Goal: Task Accomplishment & Management: Understand process/instructions

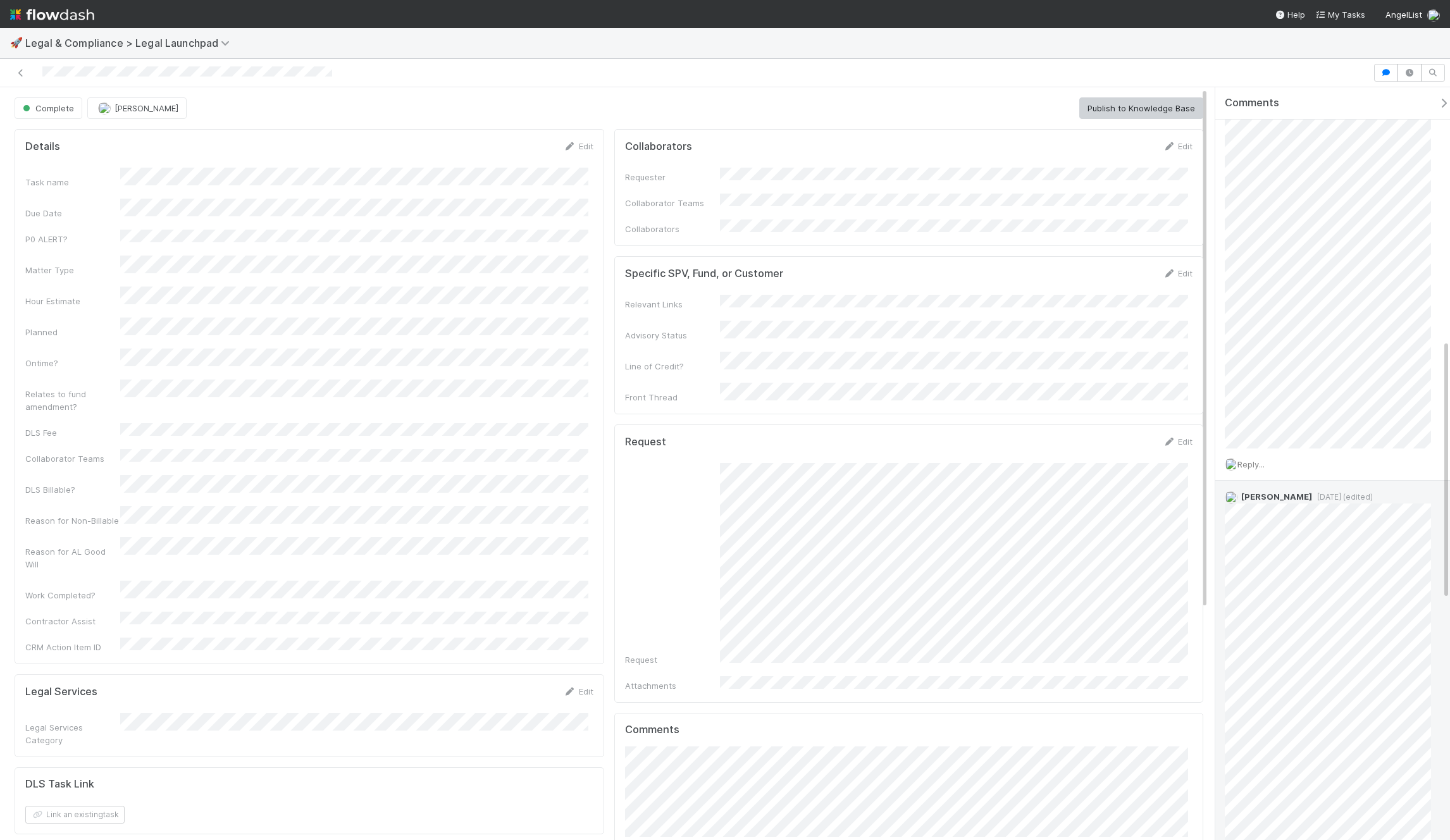
scroll to position [879, 0]
click at [1315, 398] on div "[PERSON_NAME] [DATE] (edited)" at bounding box center [1333, 738] width 235 height 809
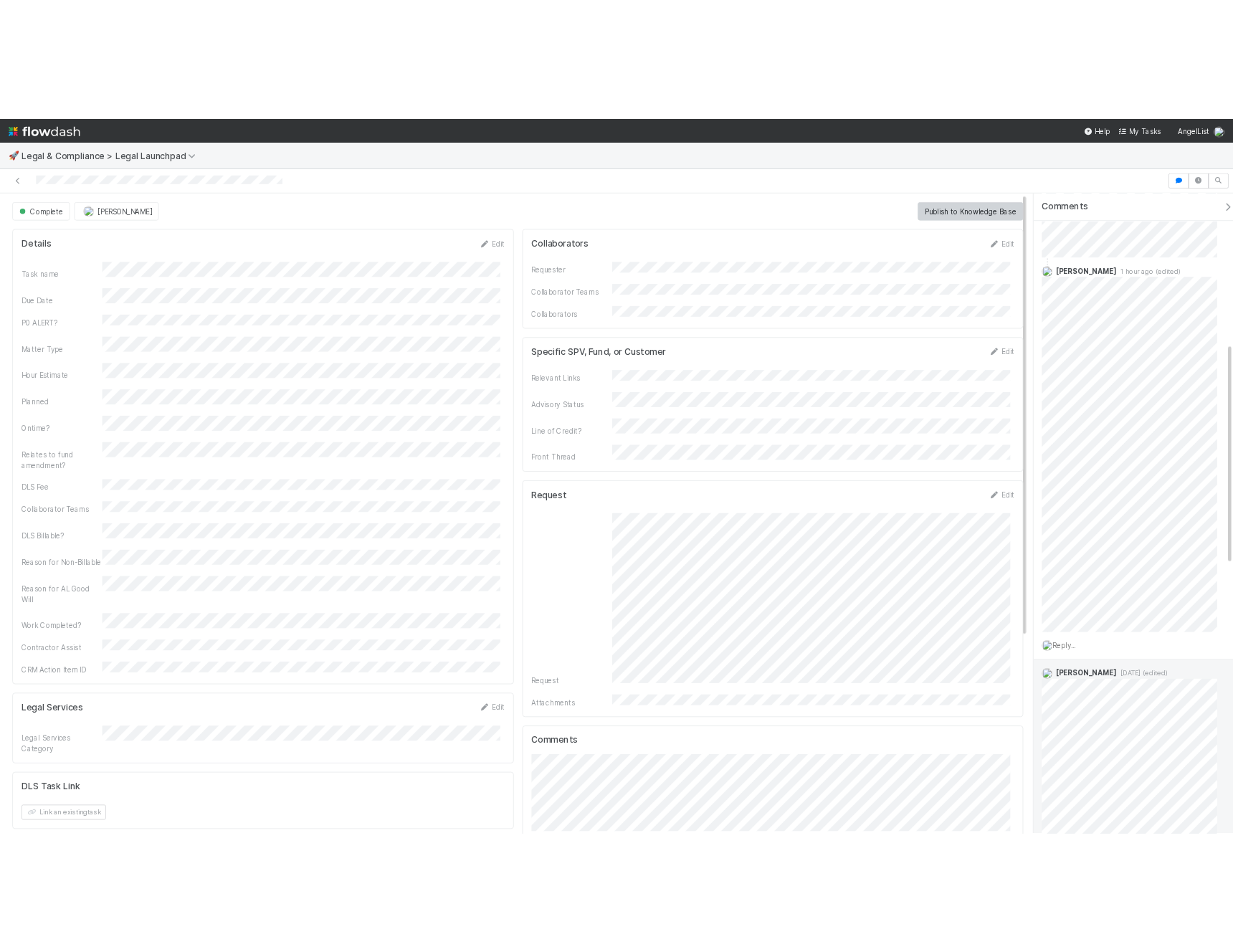
scroll to position [0, 0]
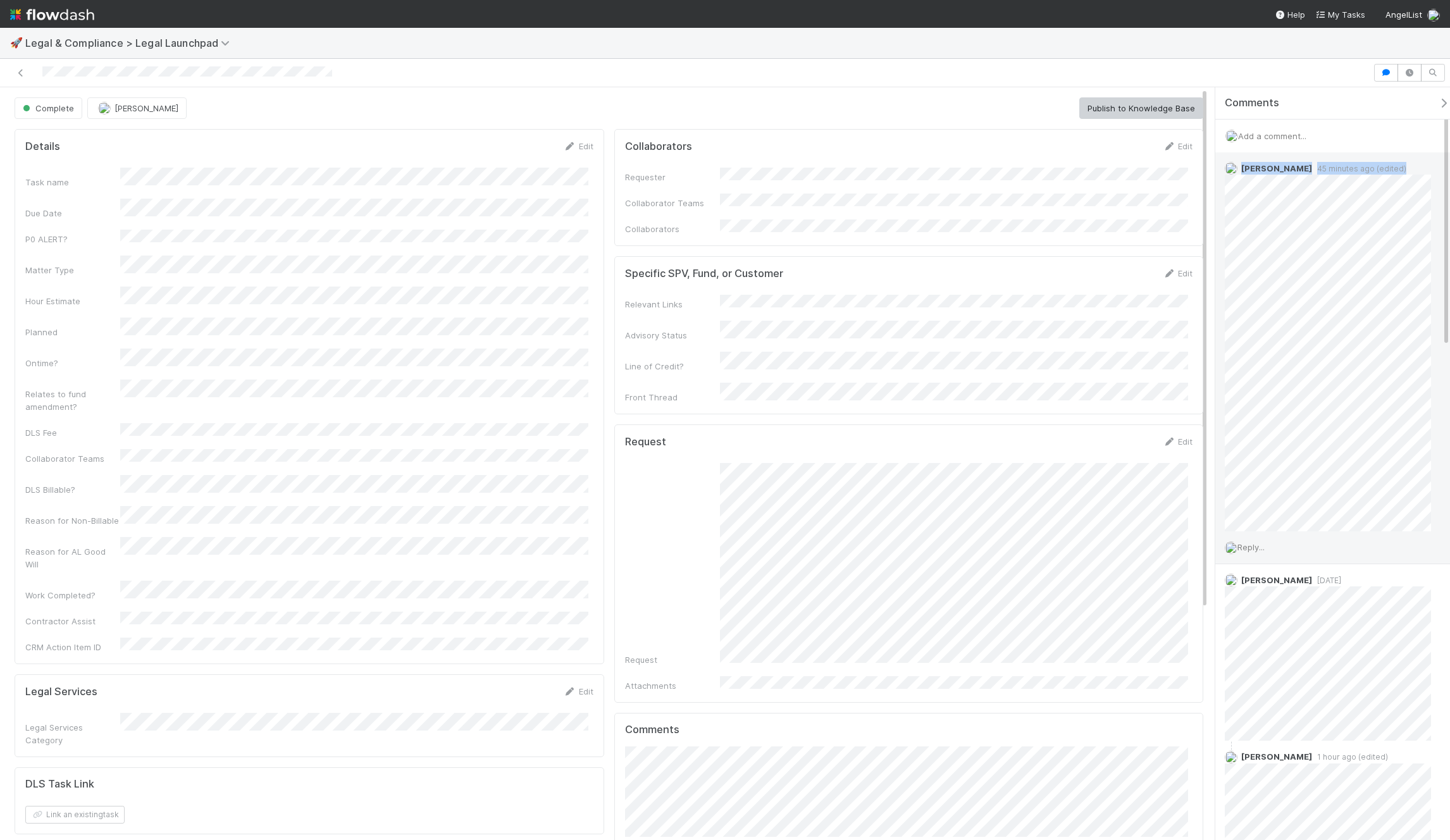
click at [1428, 493] on div "[PERSON_NAME] 45 minutes ago (edited)" at bounding box center [1333, 342] width 235 height 379
copy div "[PERSON_NAME] 45 minutes ago (edited)"
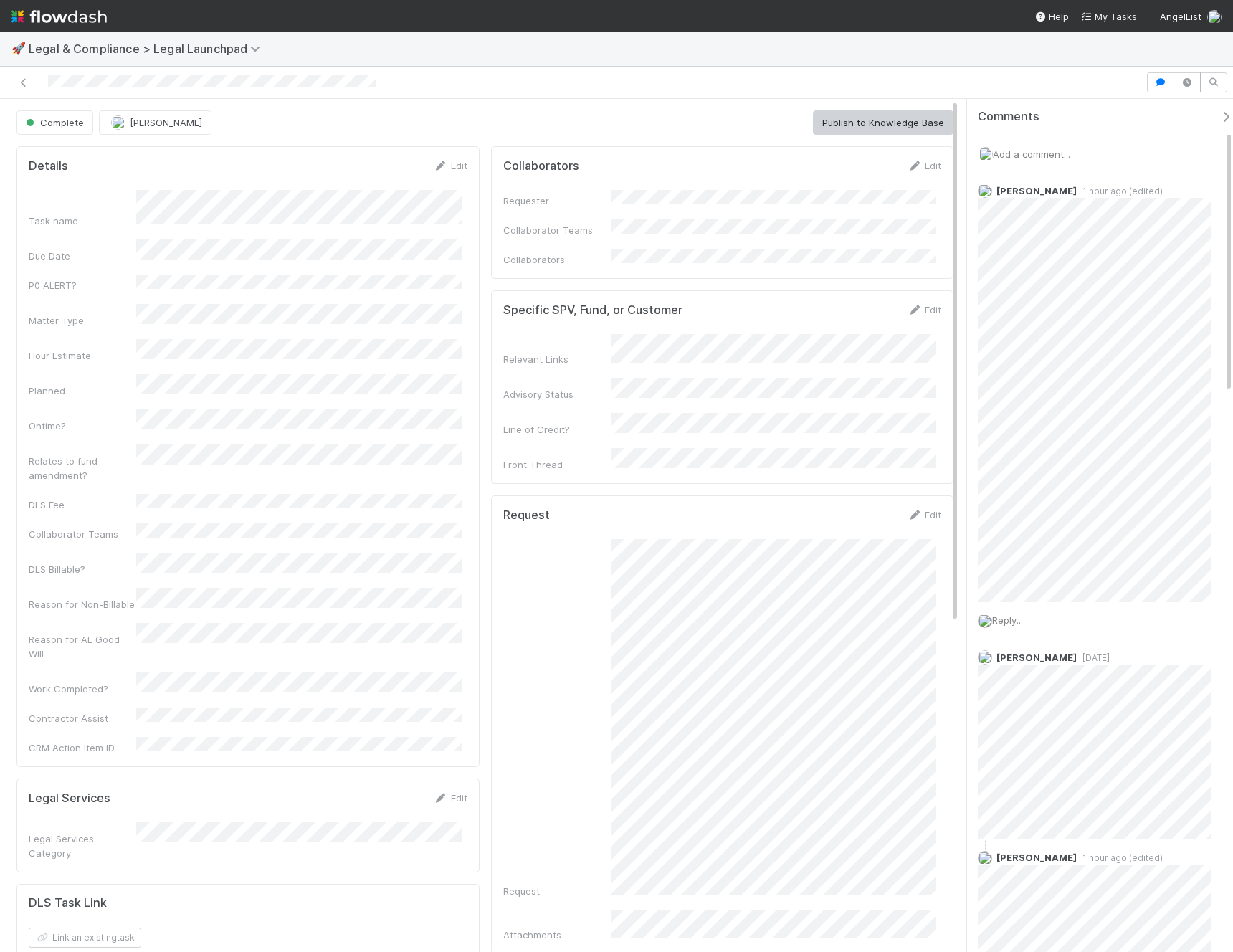
click at [639, 67] on div at bounding box center [616, 82] width 1233 height 32
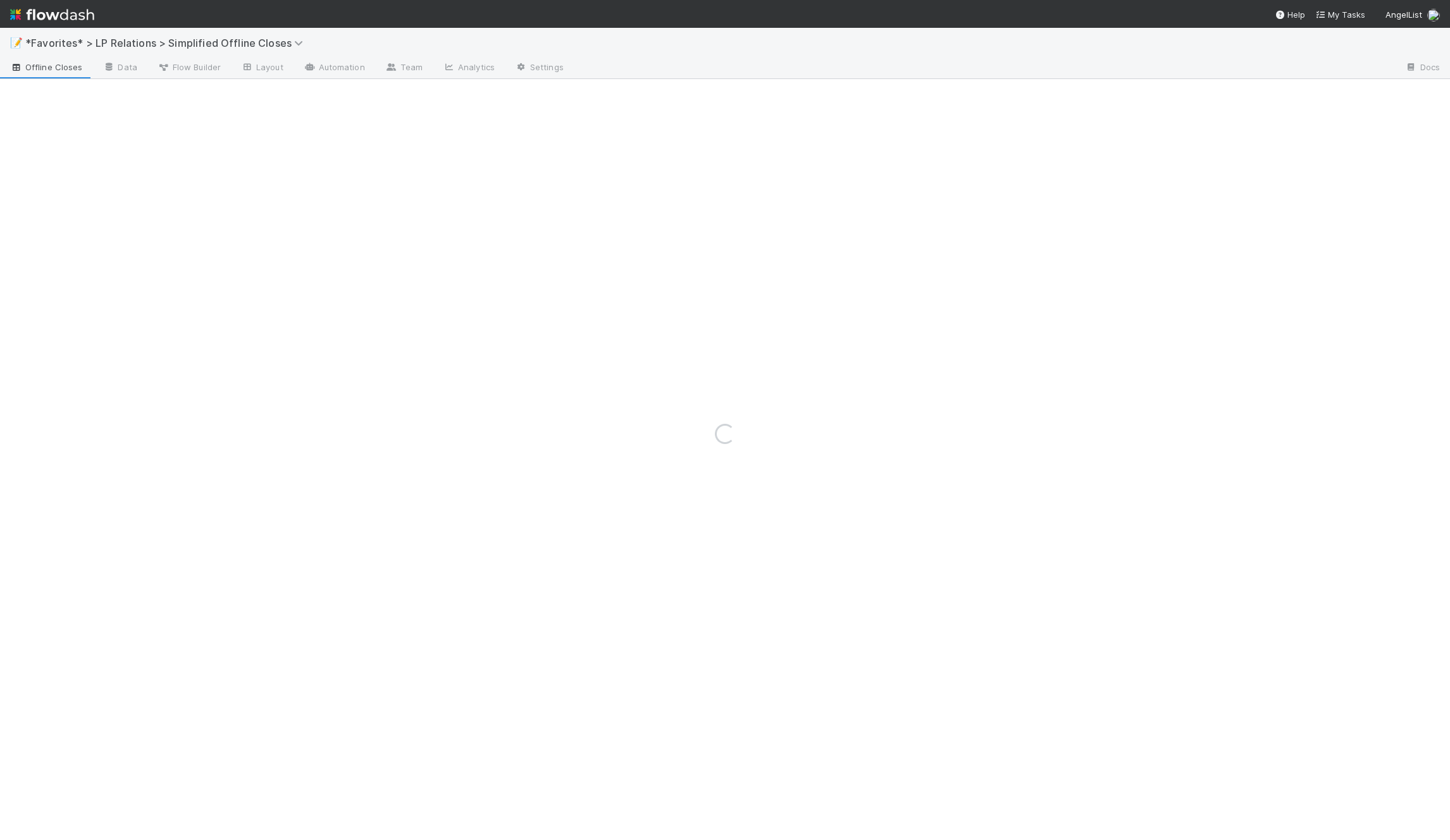
drag, startPoint x: 368, startPoint y: 108, endPoint x: 393, endPoint y: 107, distance: 25.0
click at [393, 107] on div "Loading..." at bounding box center [725, 434] width 1450 height 812
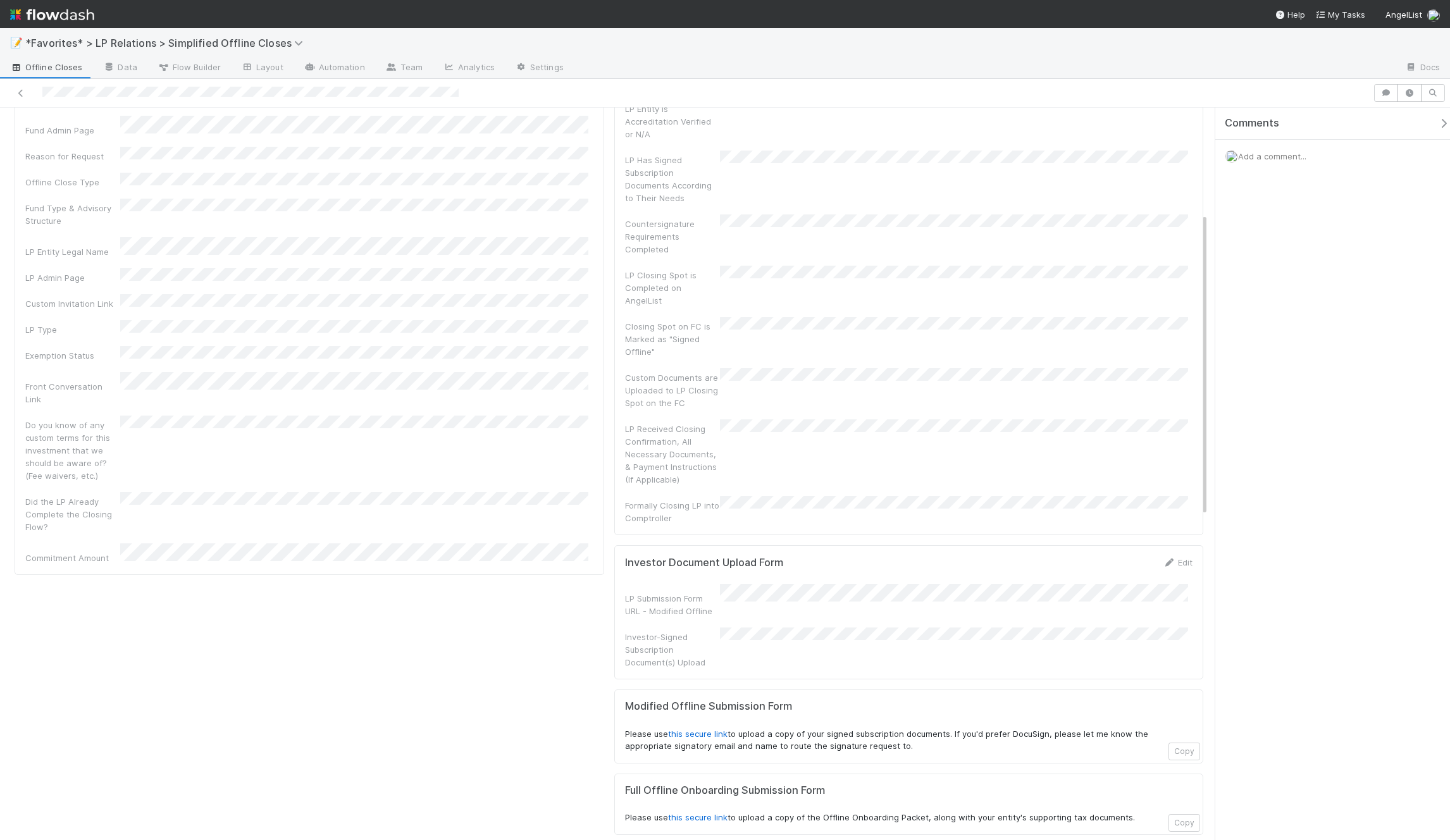
scroll to position [641, 0]
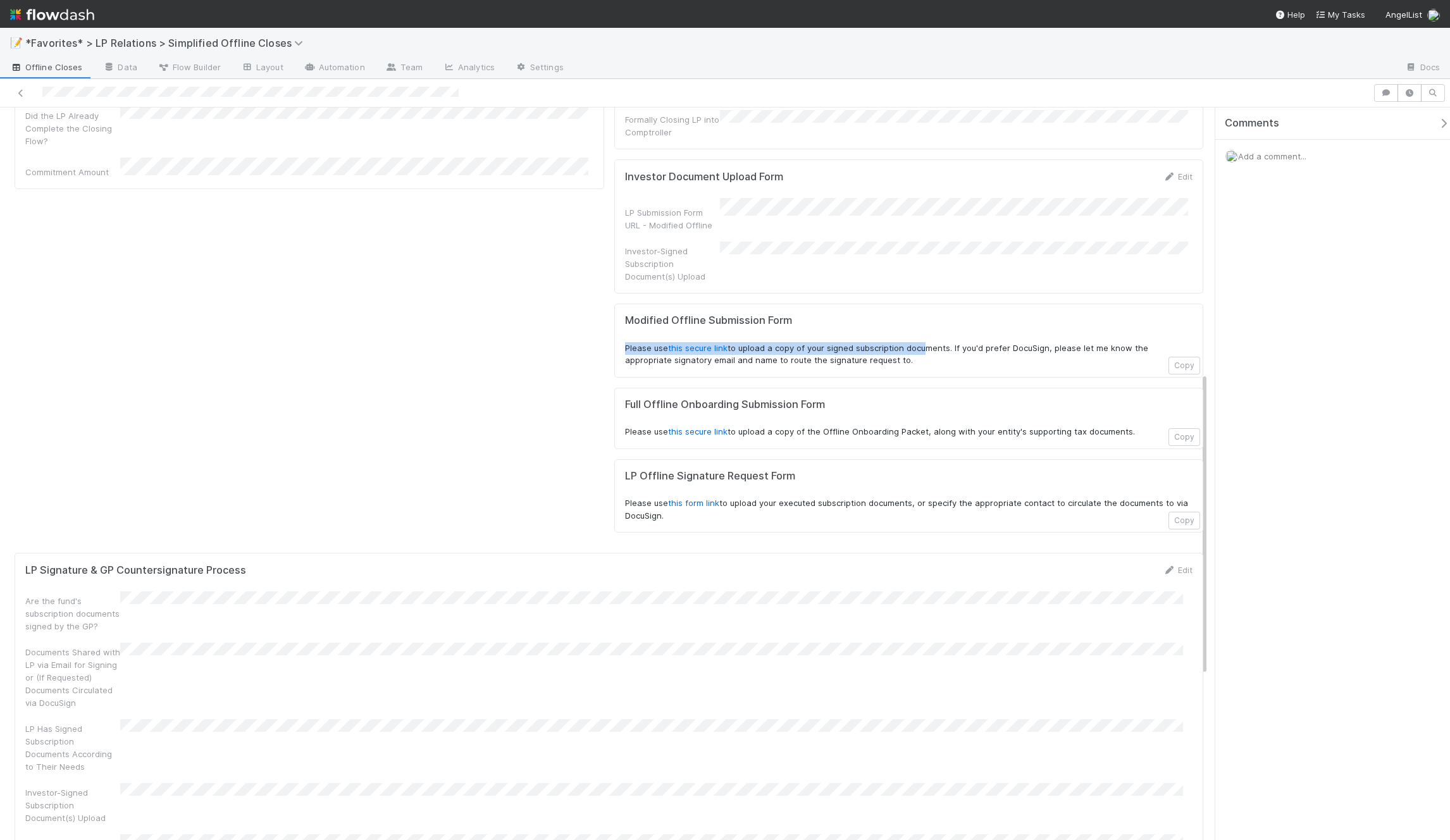
drag, startPoint x: 617, startPoint y: 286, endPoint x: 921, endPoint y: 295, distance: 304.1
click at [915, 303] on div "Modified Offline Submission Form Please use this secure link to upload a copy o…" at bounding box center [909, 340] width 590 height 74
click at [928, 343] on p "Please use this secure link to upload a copy of your signed subscription docume…" at bounding box center [909, 355] width 568 height 24
drag, startPoint x: 923, startPoint y: 299, endPoint x: 611, endPoint y: 287, distance: 312.2
click at [614, 303] on div "Modified Offline Submission Form Please use this secure link to upload a copy o…" at bounding box center [909, 340] width 590 height 74
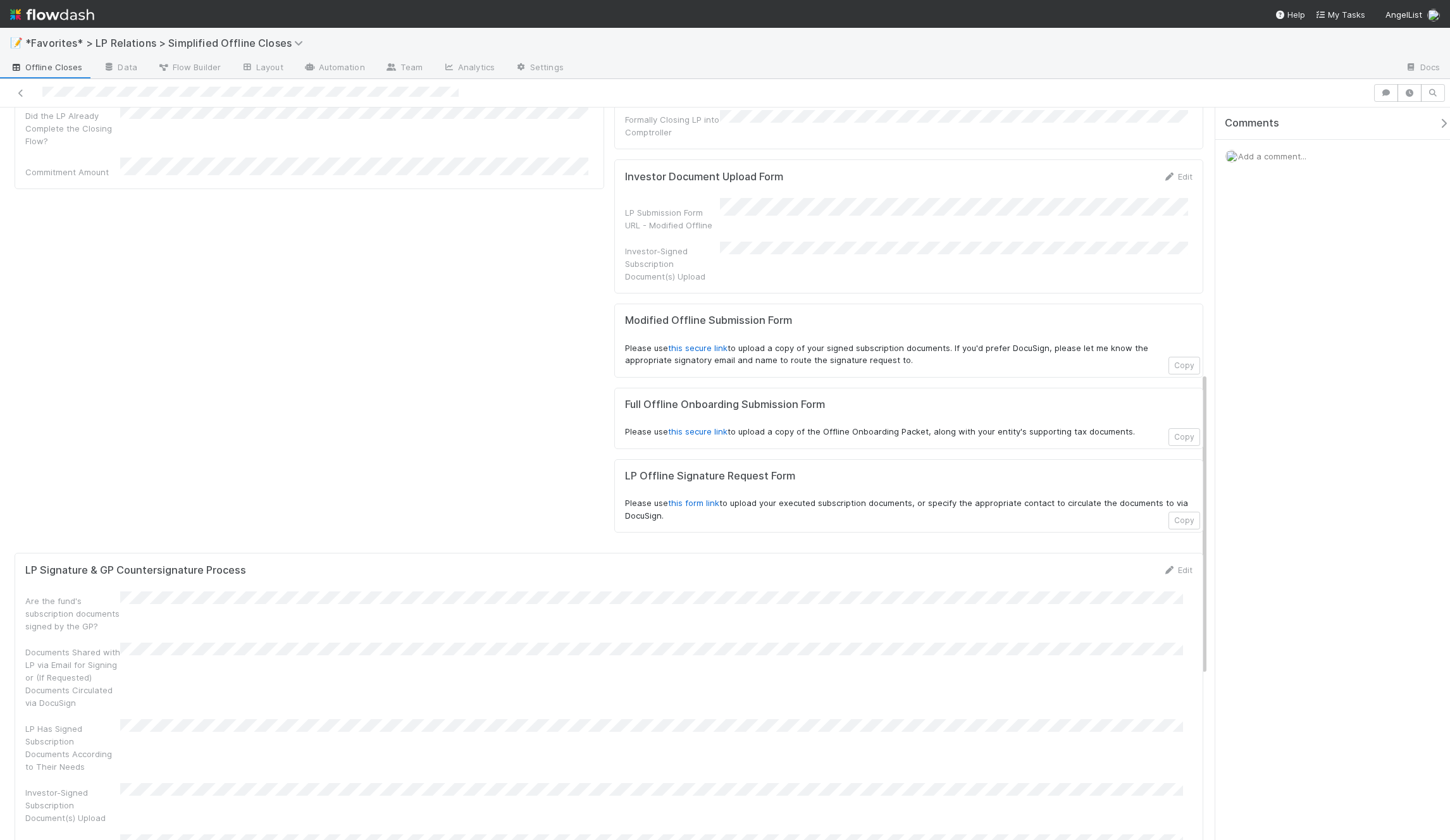
drag, startPoint x: 944, startPoint y: 338, endPoint x: 930, endPoint y: 329, distance: 16.6
click at [944, 399] on h5 "Full Offline Onboarding Submission Form" at bounding box center [909, 405] width 568 height 13
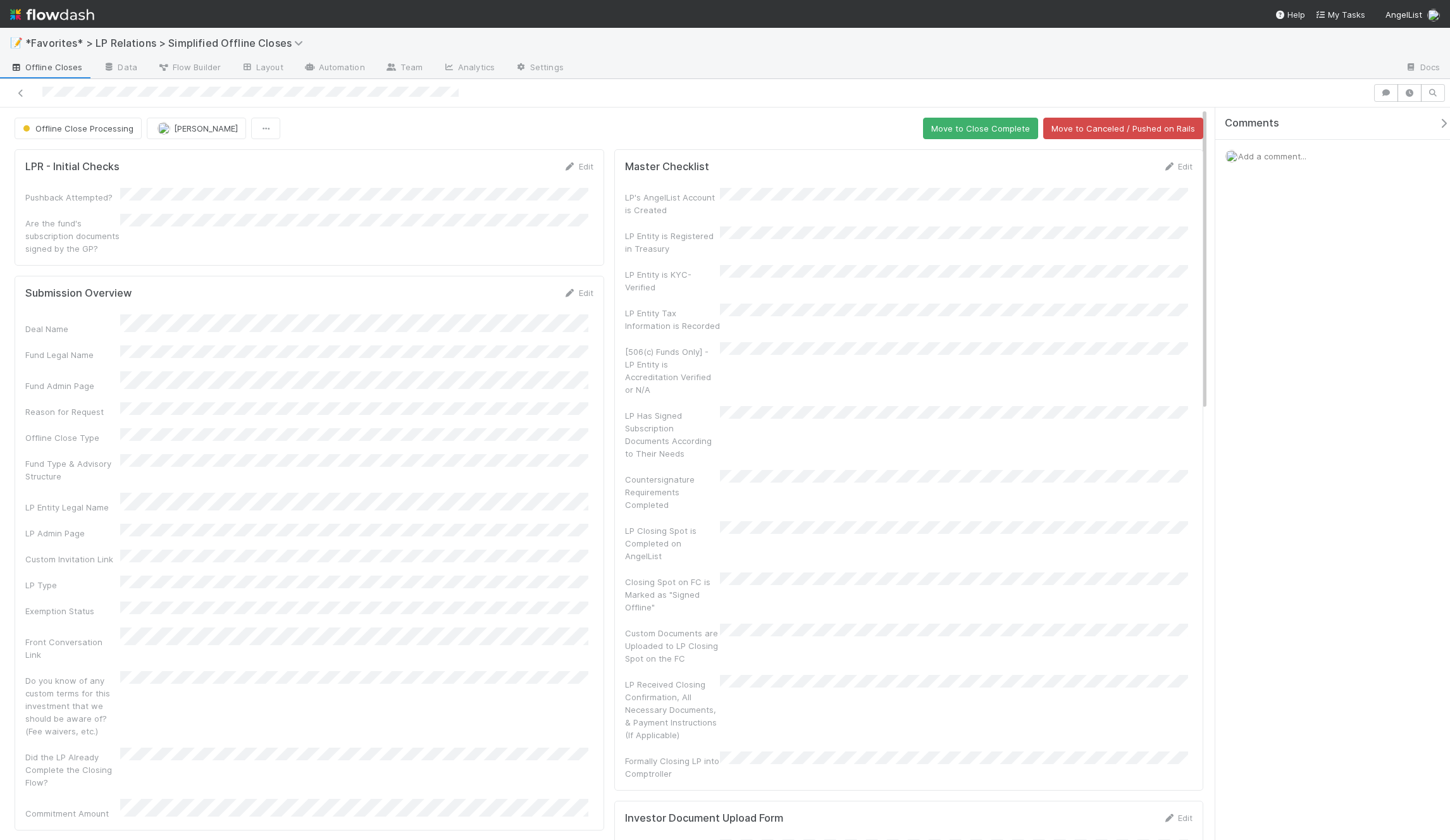
click at [551, 134] on div "Offline Close Processing [PERSON_NAME] Move to Close Complete Move to Canceled …" at bounding box center [609, 128] width 1189 height 21
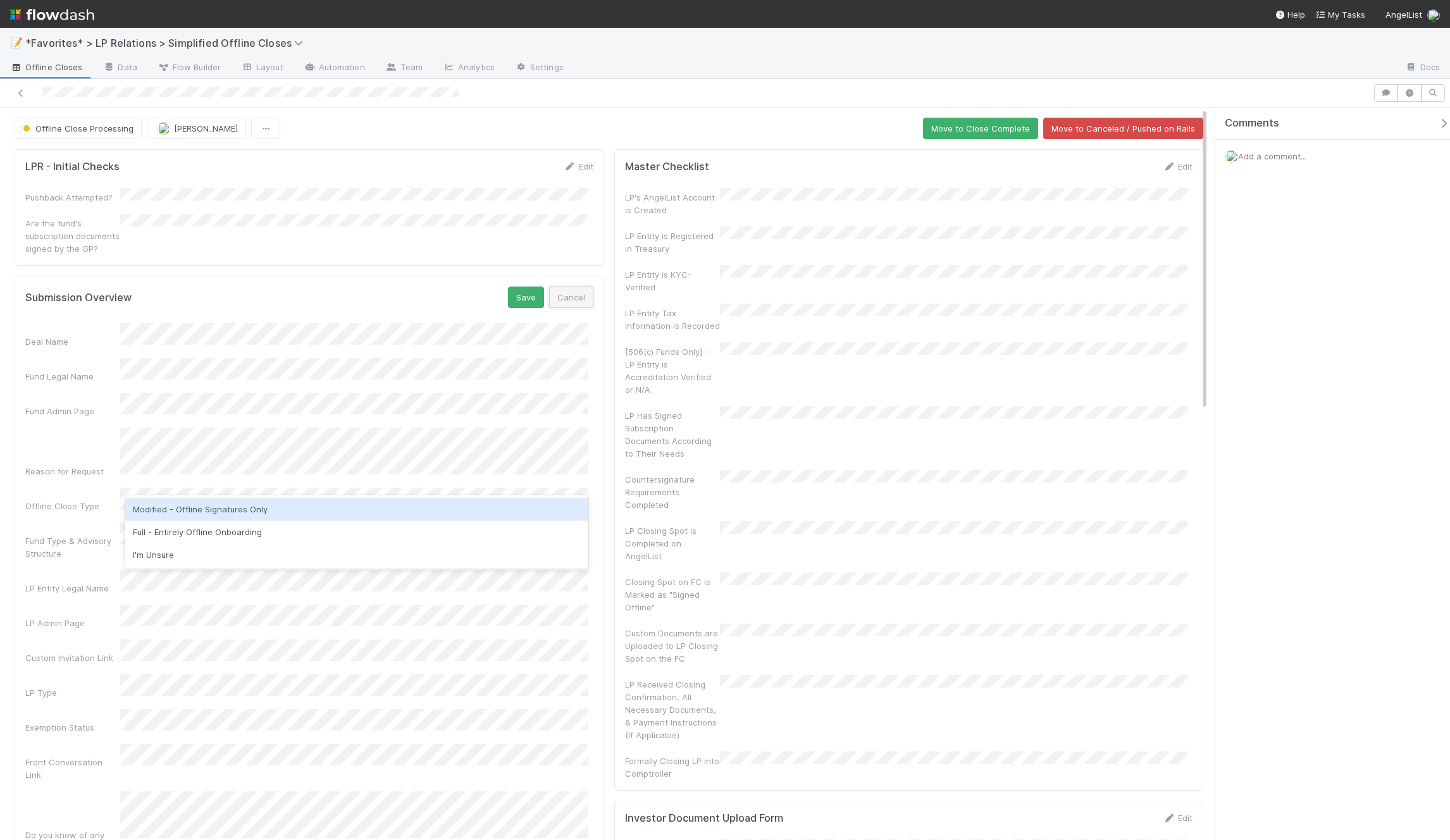
click at [574, 289] on button "Cancel" at bounding box center [571, 297] width 44 height 21
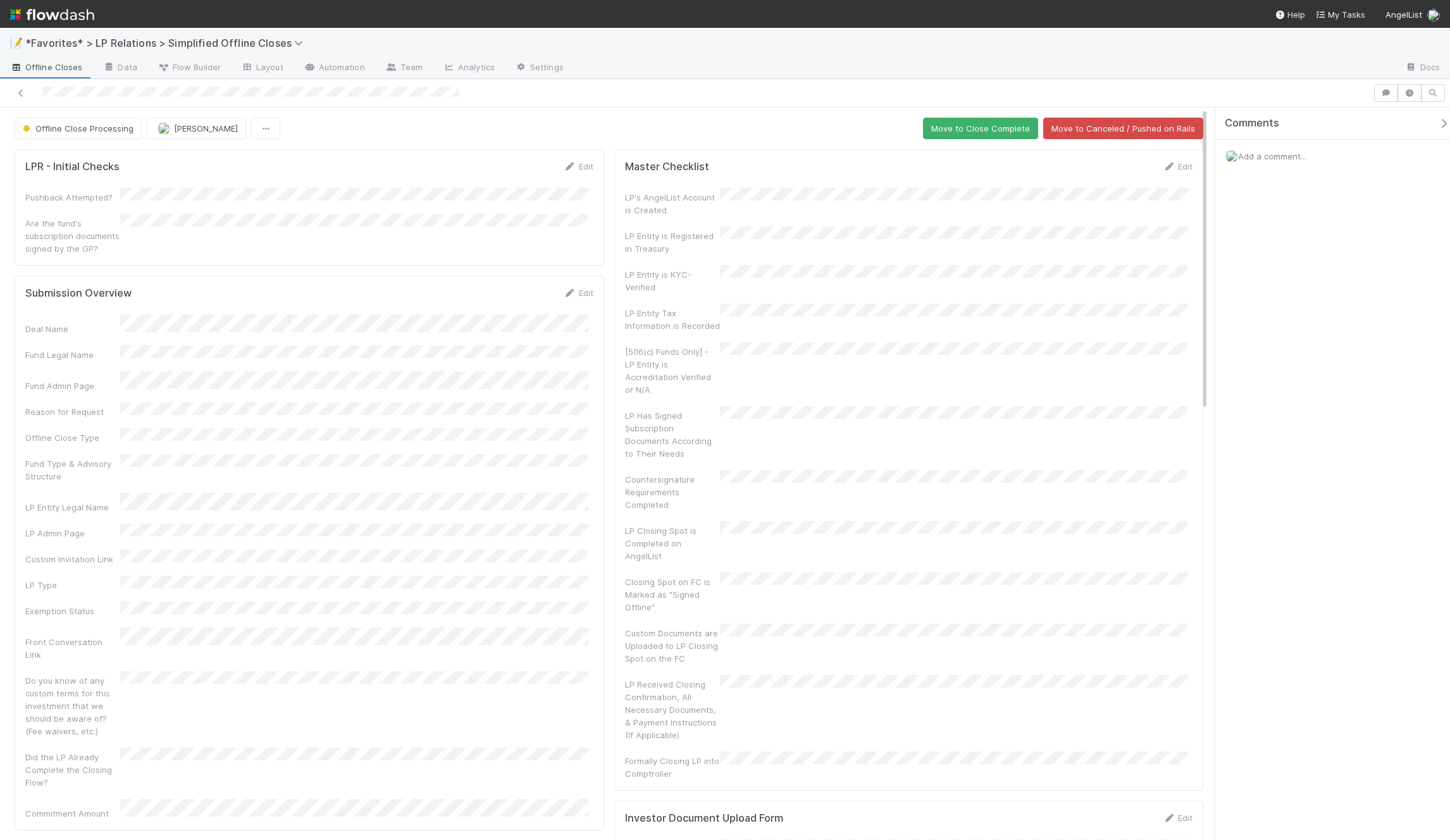
click at [183, 124] on span "[PERSON_NAME]" at bounding box center [206, 128] width 64 height 10
click at [881, 50] on div "📝 *Favorites* > LP Relations > Simplified Offline Closes" at bounding box center [725, 42] width 1450 height 30
